Goal: Navigation & Orientation: Find specific page/section

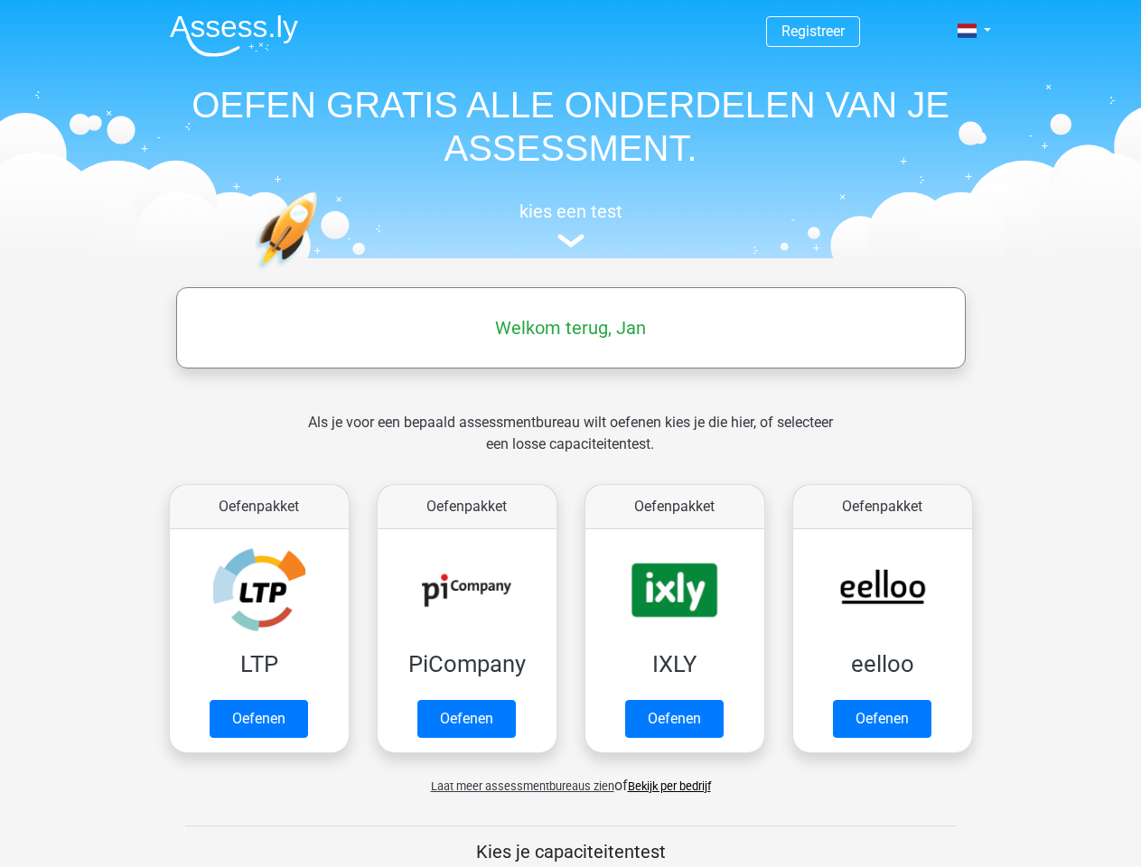
click at [968, 31] on span at bounding box center [967, 30] width 19 height 14
click at [518, 786] on span "Laat meer assessmentbureaus zien" at bounding box center [522, 787] width 183 height 14
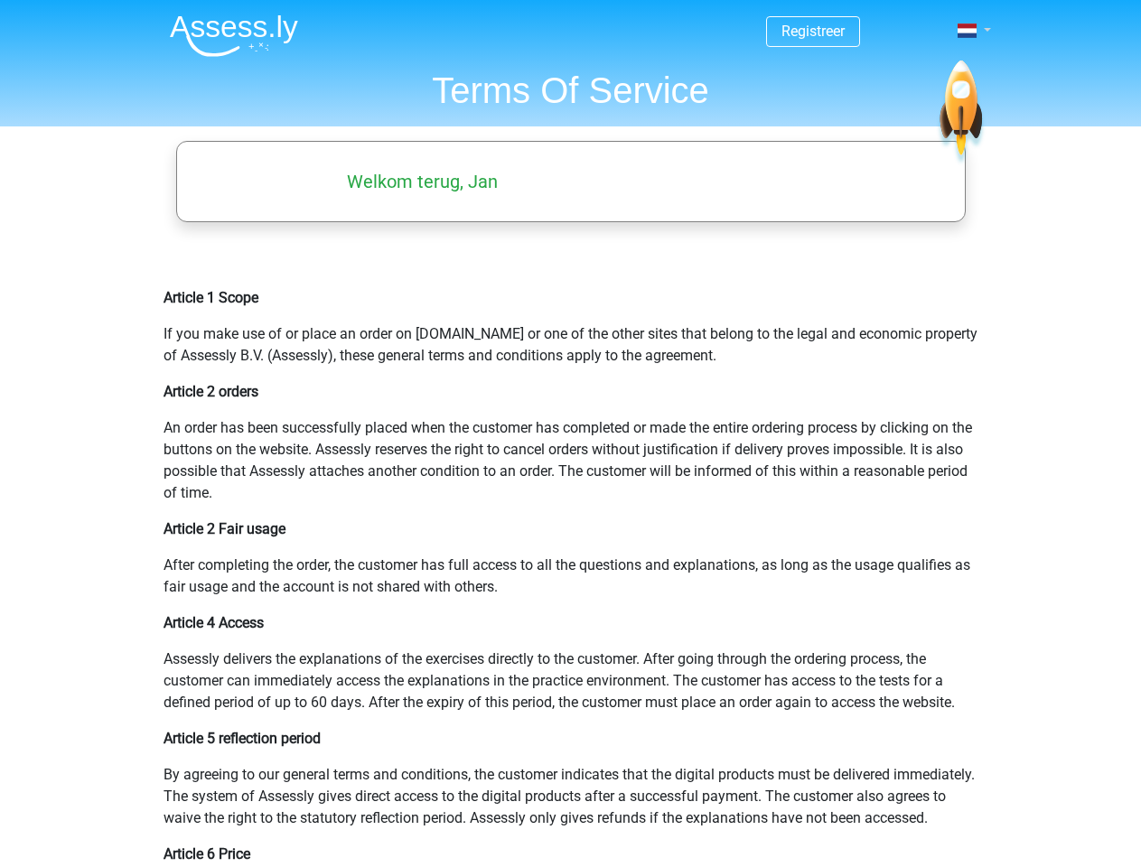
click at [968, 31] on span at bounding box center [967, 30] width 19 height 14
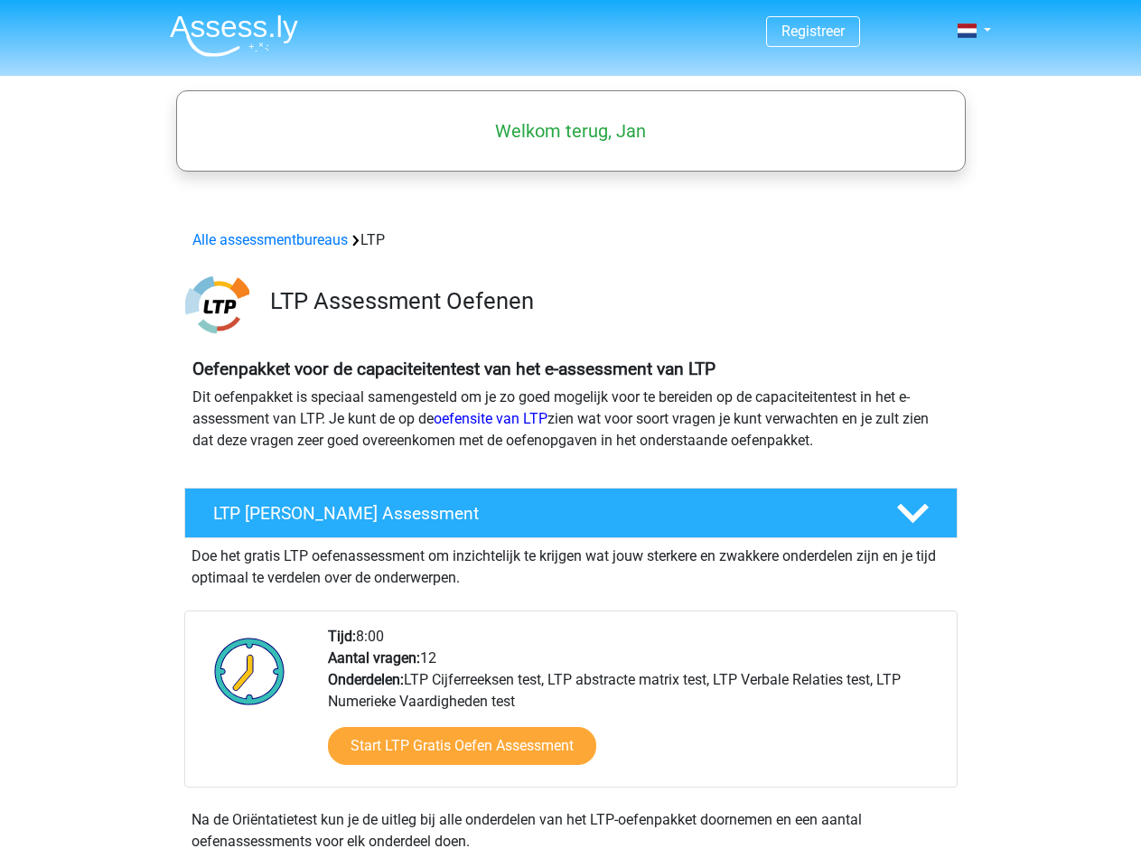
click at [968, 31] on span at bounding box center [967, 30] width 19 height 14
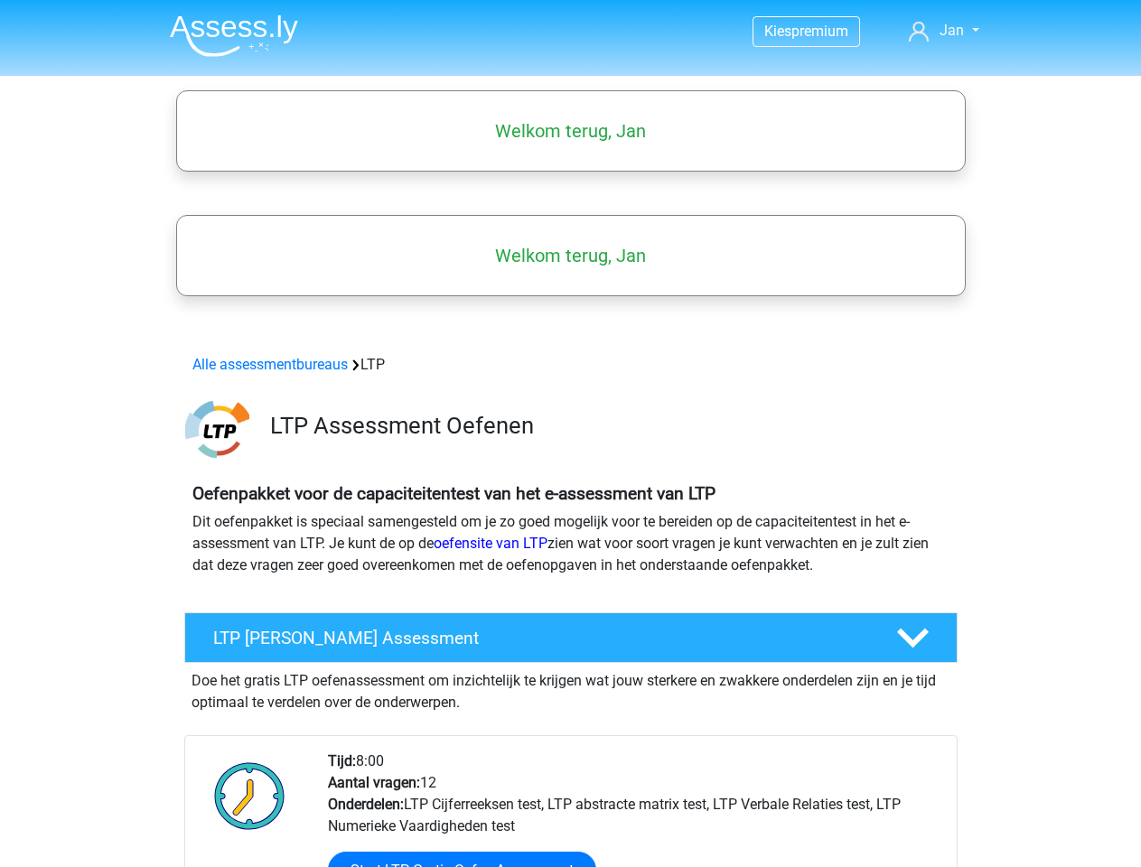
click at [944, 31] on span "Jan" at bounding box center [951, 30] width 24 height 17
